Goal: Information Seeking & Learning: Find specific page/section

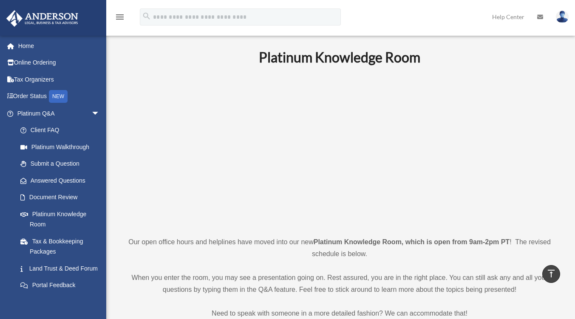
scroll to position [339, 0]
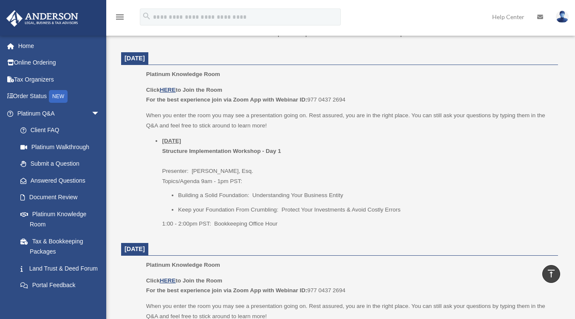
click at [62, 129] on link "Client FAQ" at bounding box center [62, 130] width 101 height 17
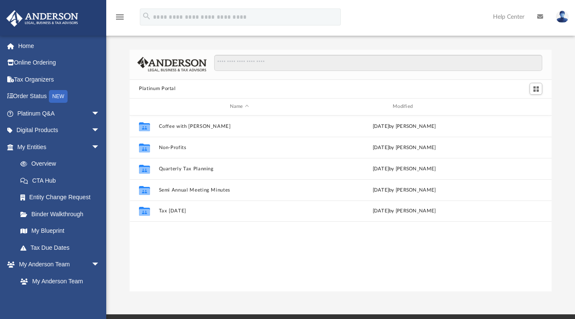
scroll to position [186, 415]
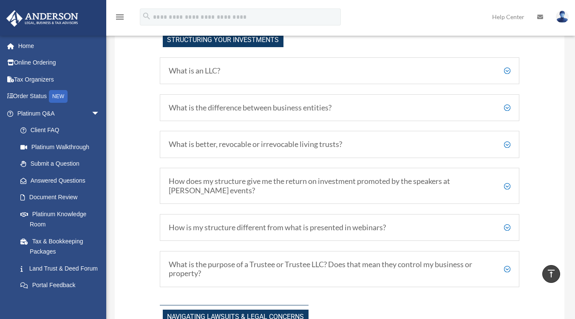
scroll to position [425, 0]
